Goal: Task Accomplishment & Management: Use online tool/utility

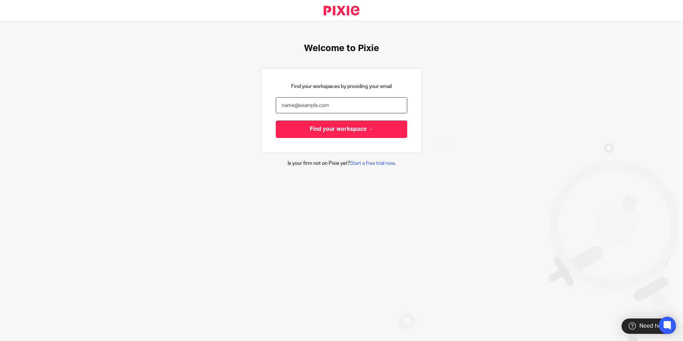
click at [306, 109] on input "email" at bounding box center [341, 105] width 131 height 16
type input "[EMAIL_ADDRESS][DOMAIN_NAME]"
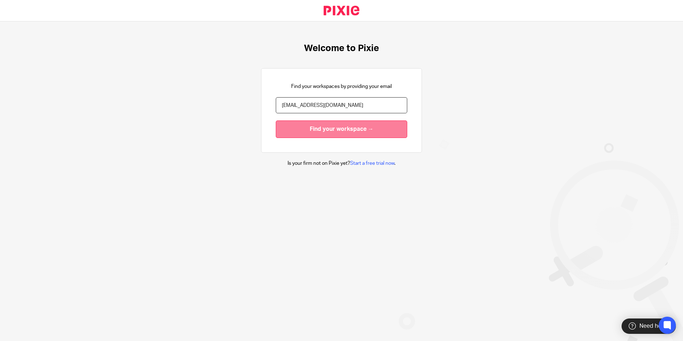
click at [325, 133] on input "Find your workspace →" at bounding box center [341, 129] width 131 height 18
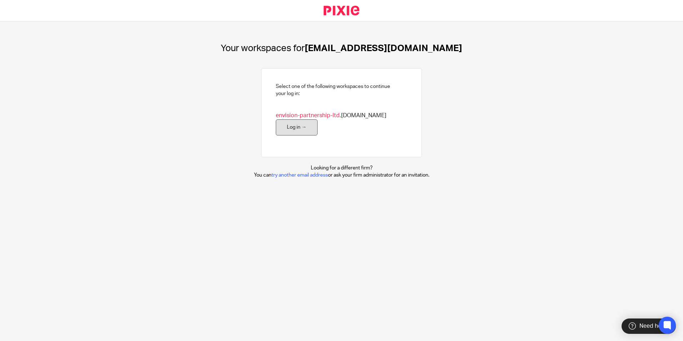
click at [295, 128] on link "Log in →" at bounding box center [297, 127] width 42 height 16
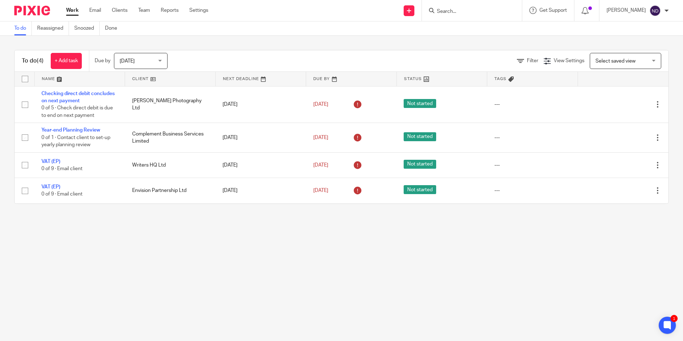
click at [163, 61] on div "Today Today" at bounding box center [141, 61] width 54 height 16
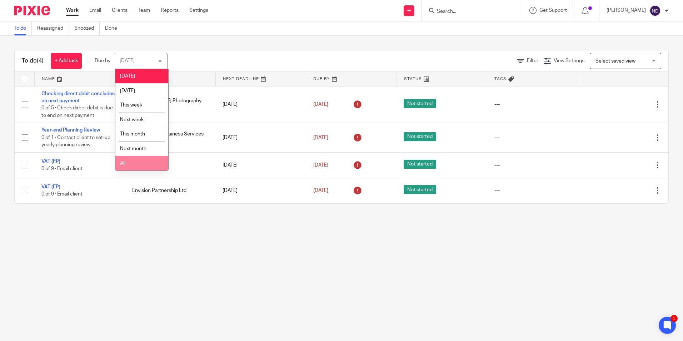
click at [139, 164] on li "All" at bounding box center [141, 163] width 53 height 15
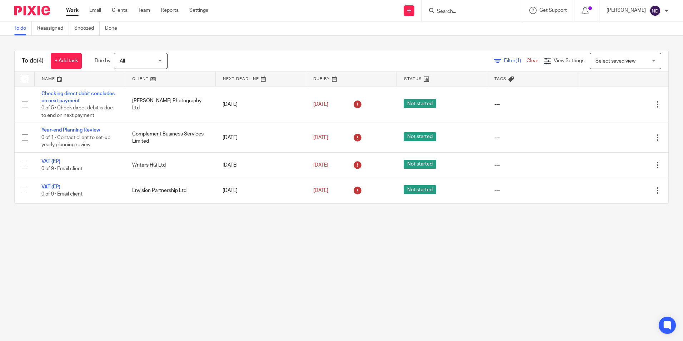
click at [281, 17] on div "Send new email Create task Add client Get Support Contact Support Help Document…" at bounding box center [451, 10] width 464 height 21
click at [574, 223] on main "To do Reassigned Snoozed Done To do (4) + Add task Due by All All [DATE] [DATE]…" at bounding box center [341, 170] width 683 height 341
click at [430, 230] on main "To do Reassigned Snoozed Done To do (4) + Add task Due by All All [DATE] [DATE]…" at bounding box center [341, 170] width 683 height 341
